Goal: Information Seeking & Learning: Learn about a topic

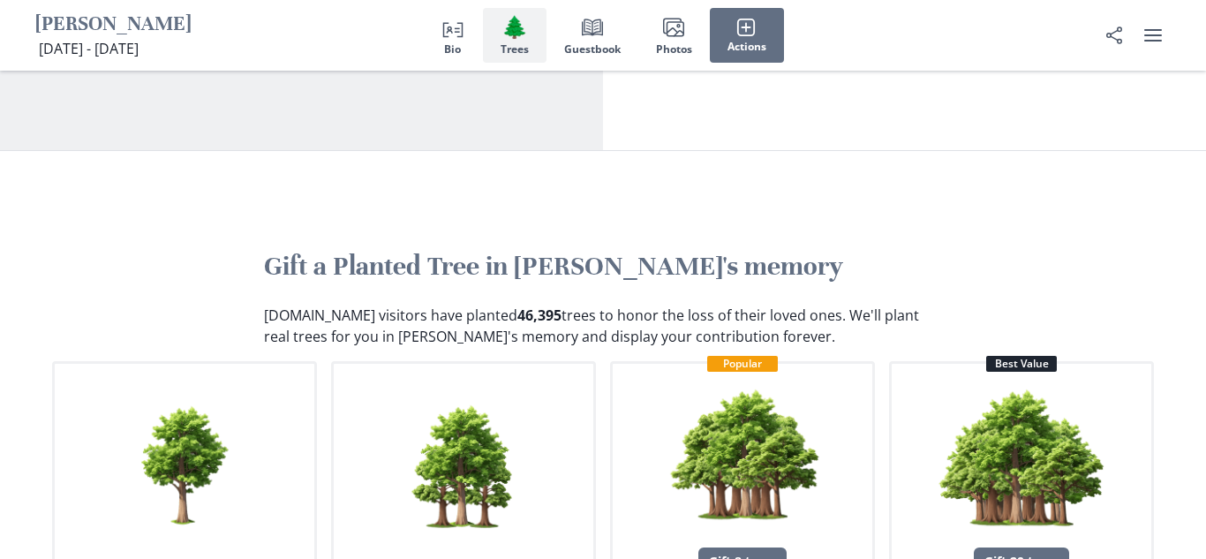
scroll to position [663, 0]
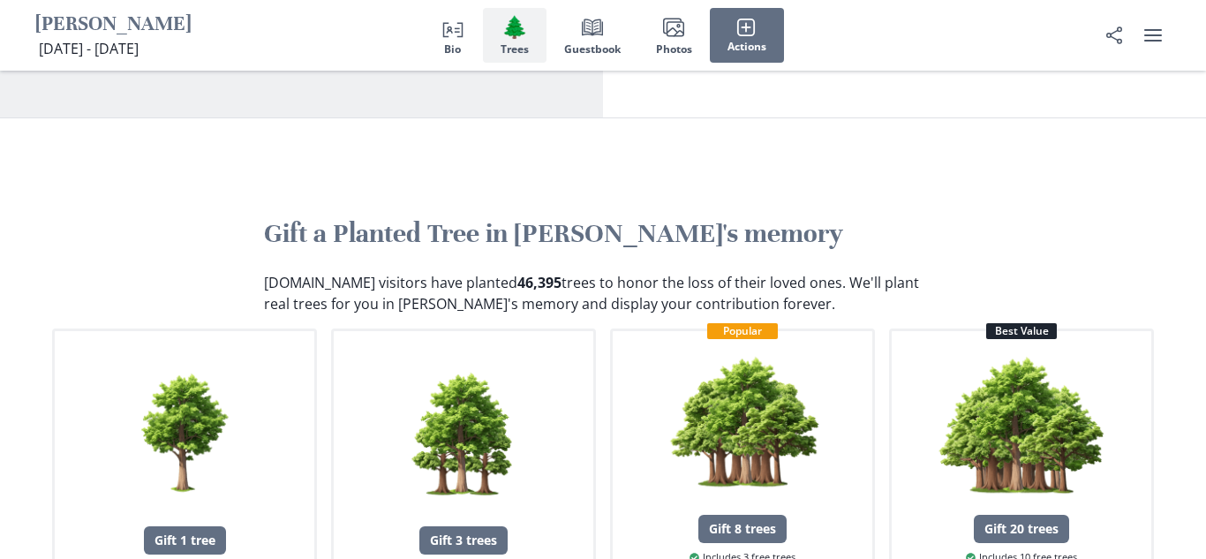
click at [1143, 235] on div "Gift a Planted Tree in [GEOGRAPHIC_DATA]'s memory [DOMAIN_NAME] visitors have p…" at bounding box center [603, 432] width 1130 height 628
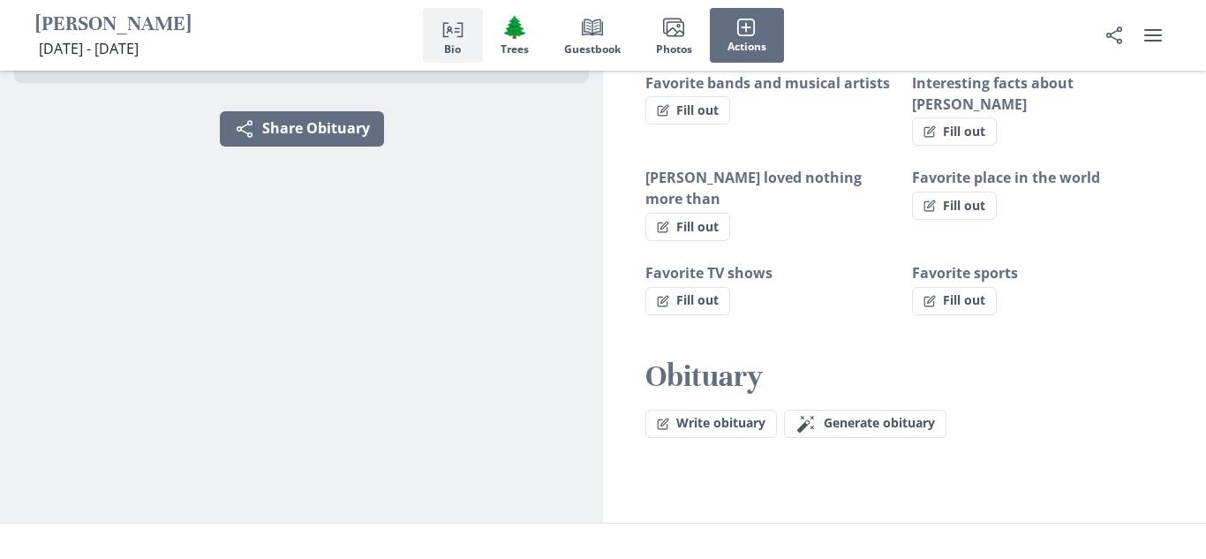
scroll to position [0, 0]
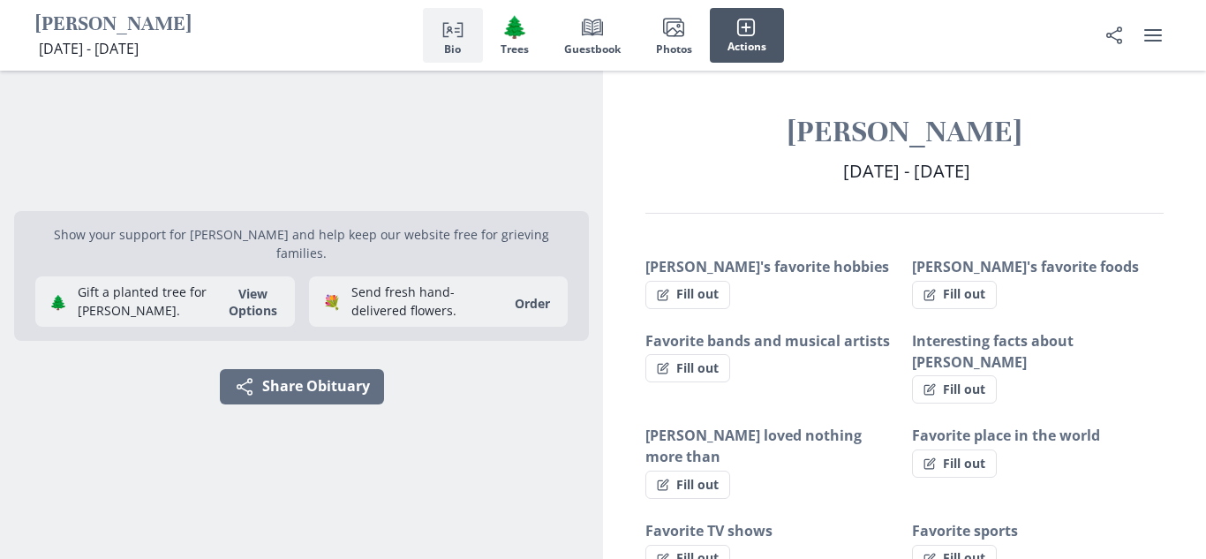
click at [750, 41] on span "Actions" at bounding box center [746, 47] width 39 height 12
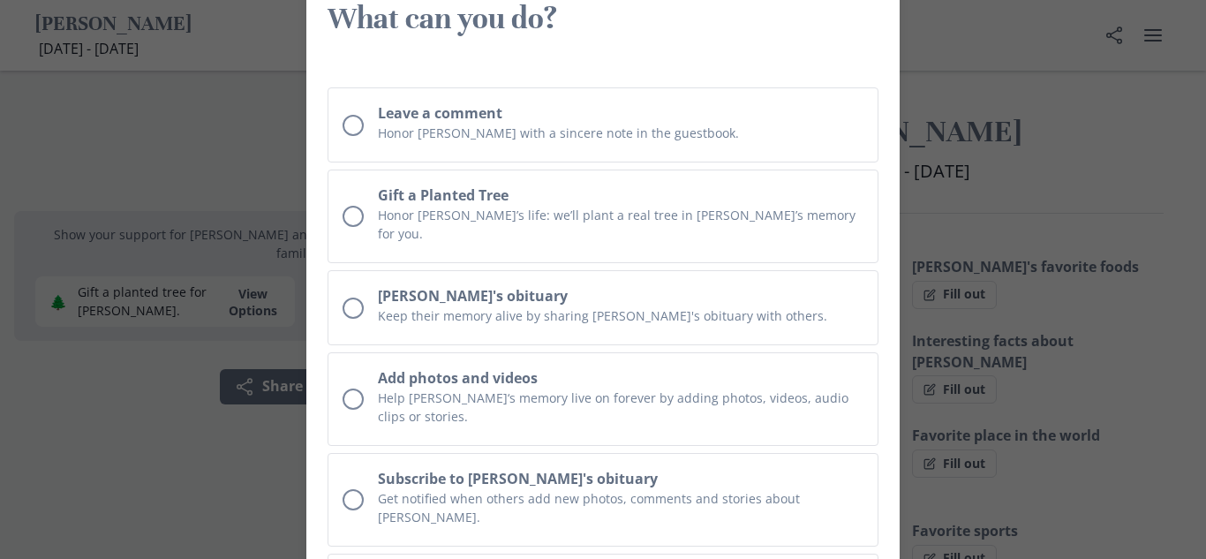
scroll to position [31, 0]
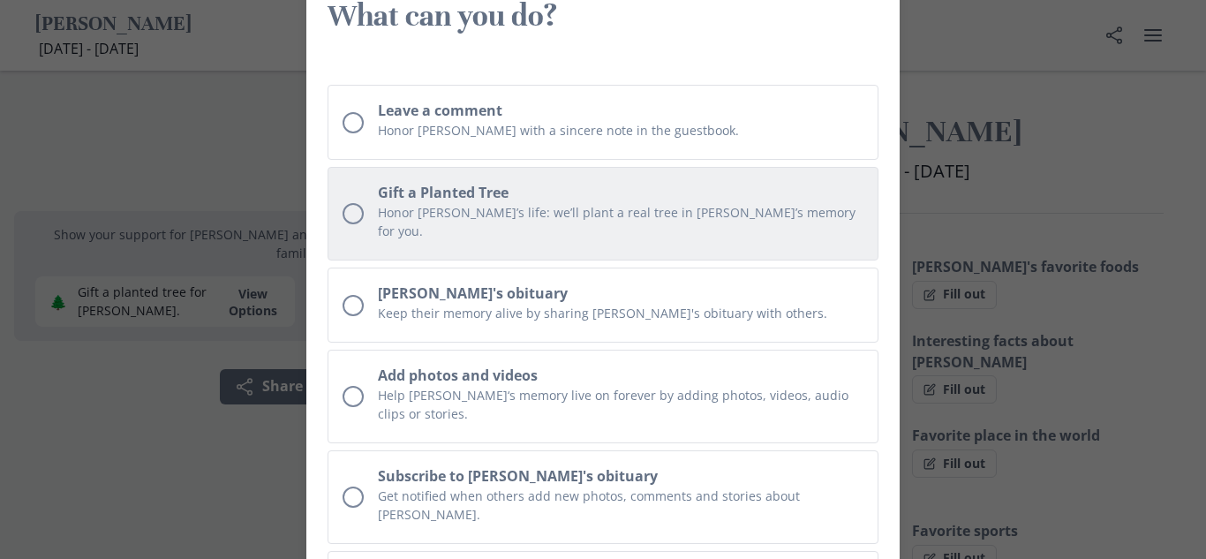
click at [862, 167] on button "Gift a Planted Tree Honor [PERSON_NAME]’s life: we’ll plant a real tree in [PER…" at bounding box center [602, 214] width 551 height 94
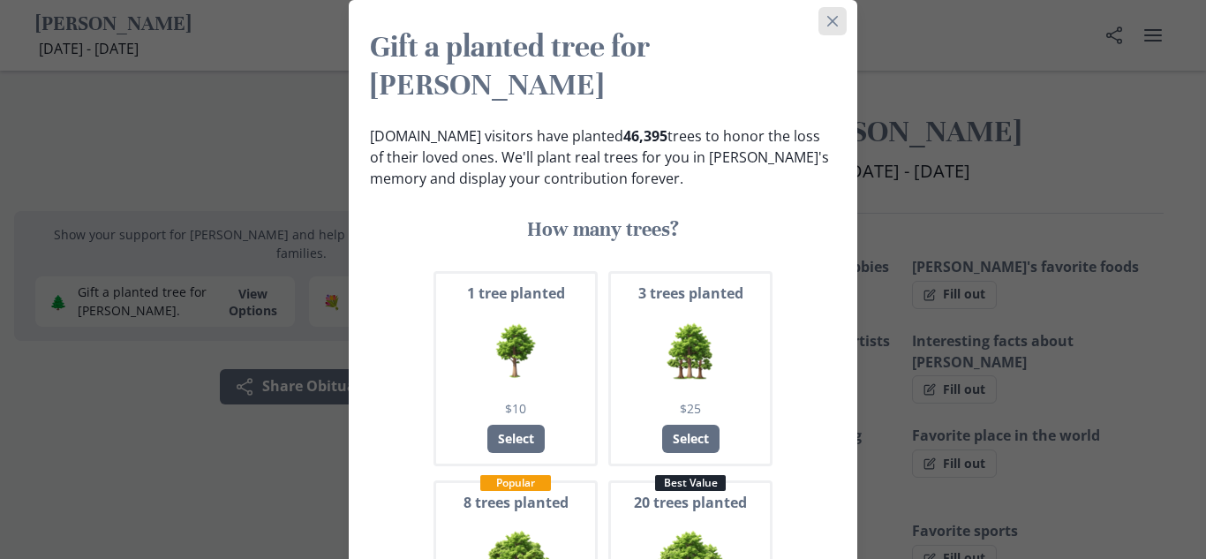
click at [831, 17] on icon "Close" at bounding box center [832, 21] width 11 height 11
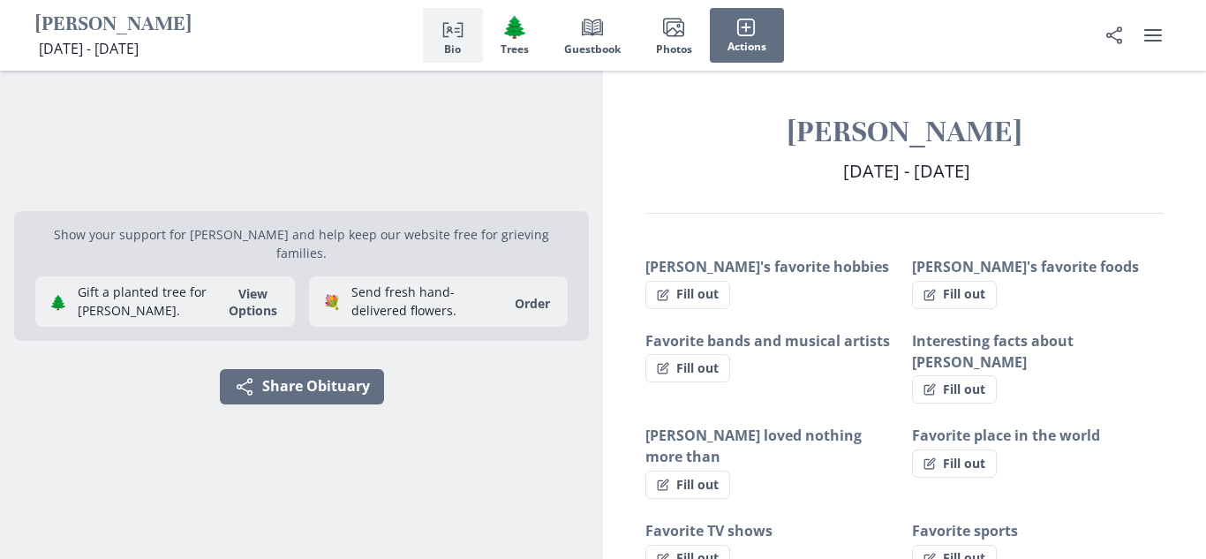
click at [1048, 167] on h2 "[DATE] - [DATE] [DATE] - [DATE]" at bounding box center [904, 171] width 518 height 26
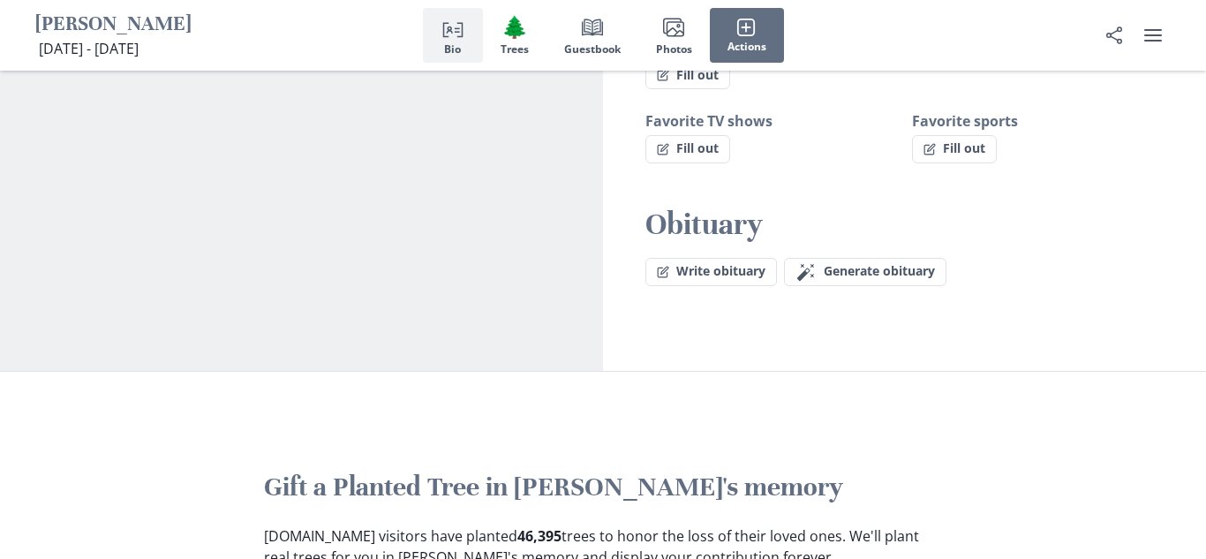
scroll to position [410, 0]
click at [890, 263] on span "Generate obituary" at bounding box center [878, 270] width 111 height 15
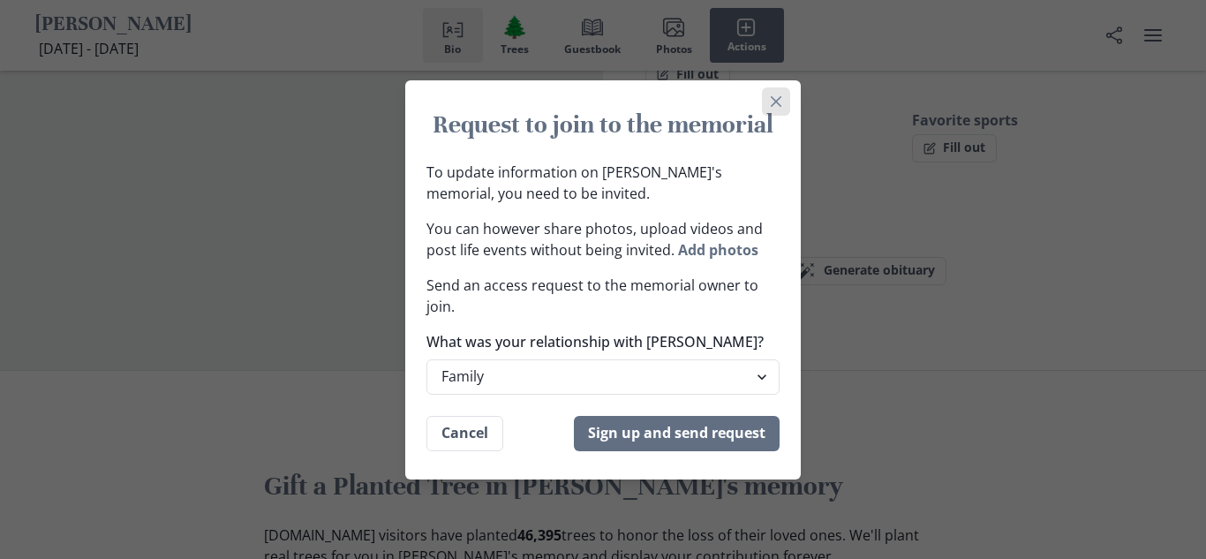
click at [774, 102] on icon "Close" at bounding box center [775, 100] width 11 height 11
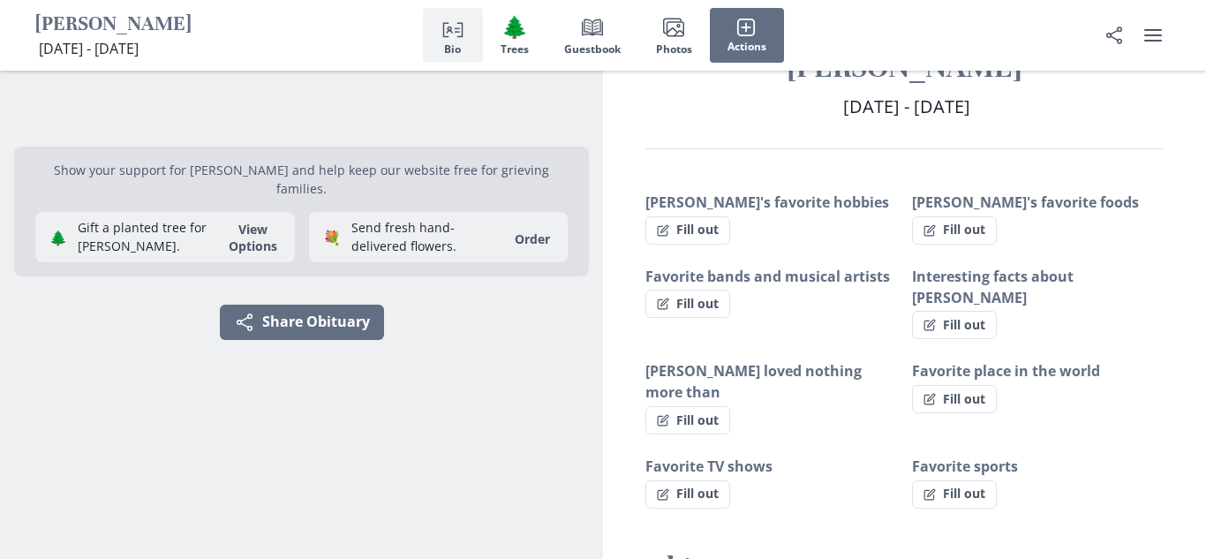
scroll to position [0, 0]
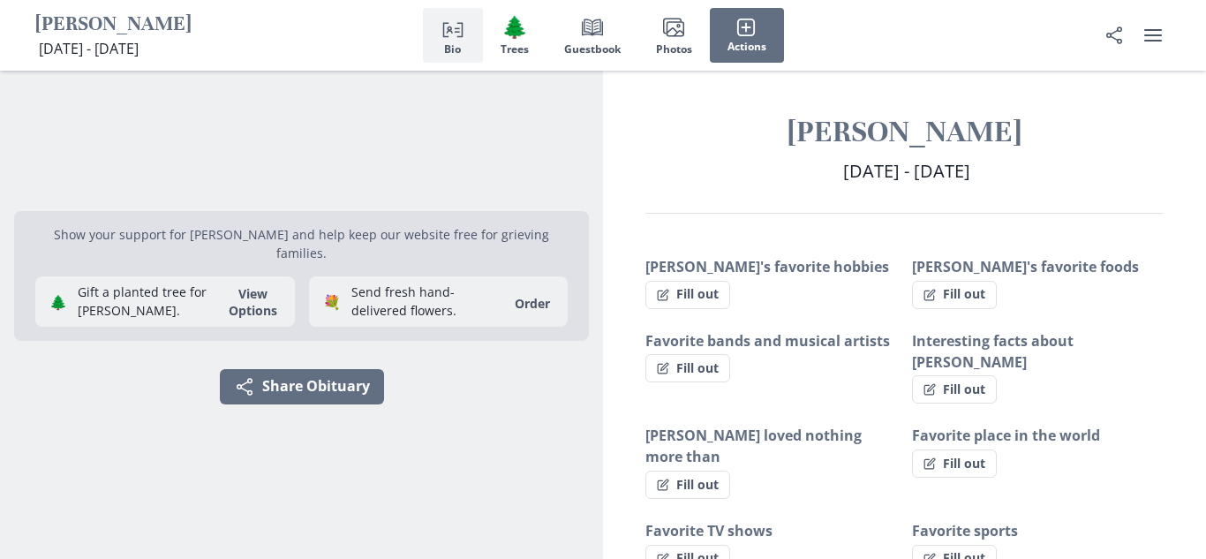
click at [454, 51] on span "Bio" at bounding box center [452, 49] width 17 height 12
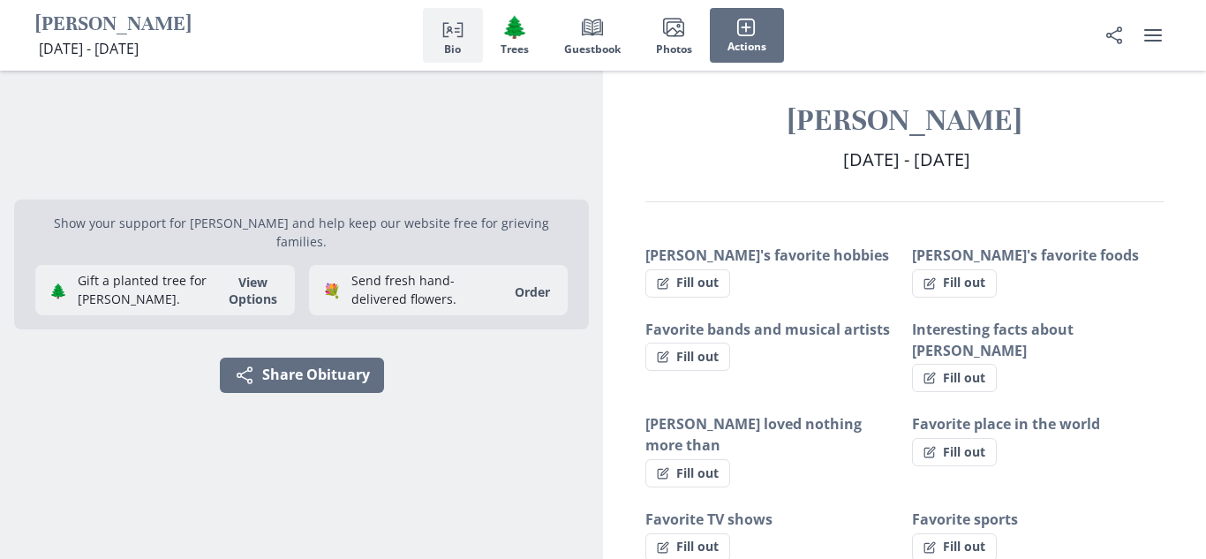
scroll to position [14, 0]
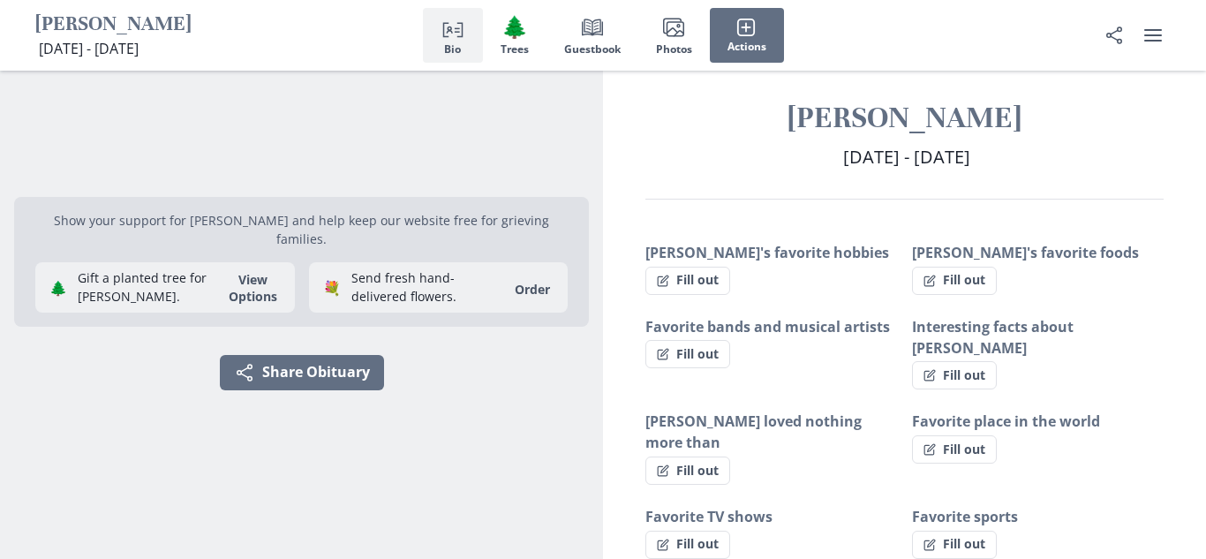
click at [449, 40] on button "Person profile Bio" at bounding box center [453, 35] width 60 height 55
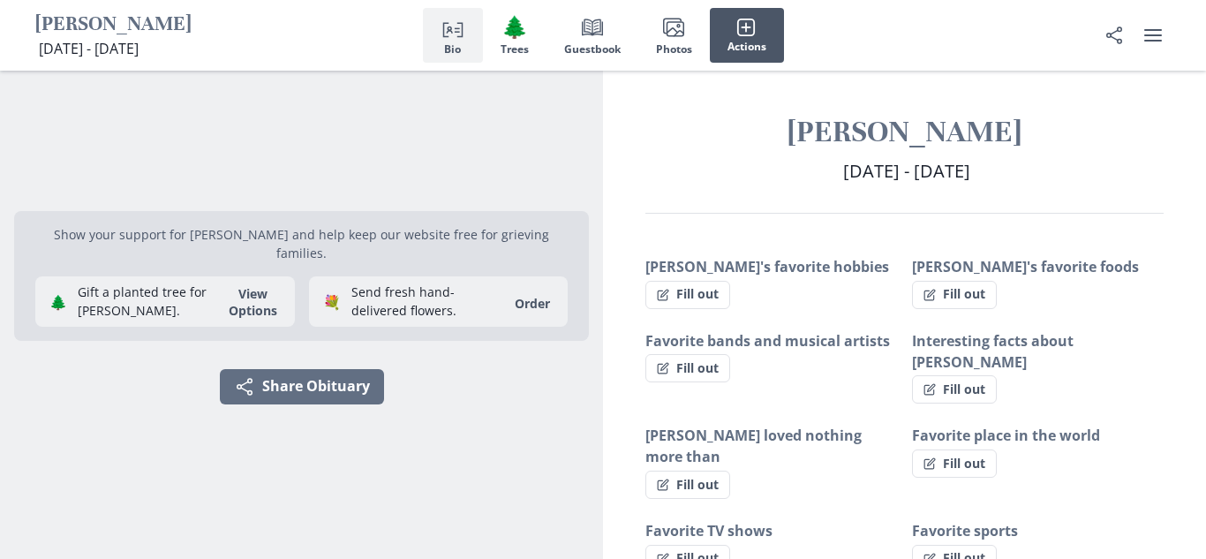
click at [745, 28] on icon "button" at bounding box center [745, 27] width 19 height 19
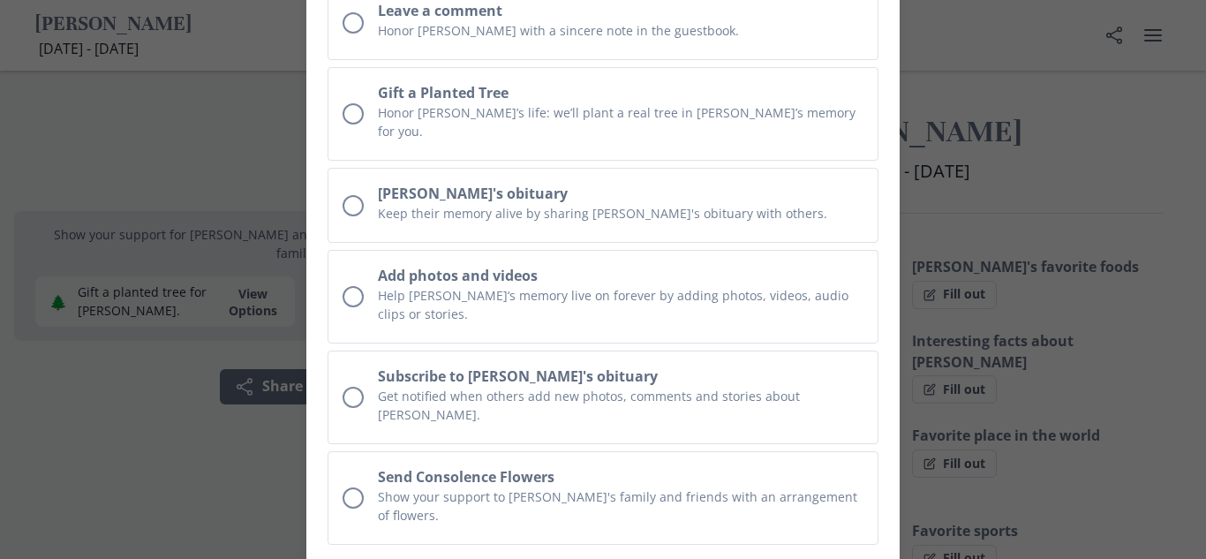
scroll to position [134, 0]
